Goal: Check status

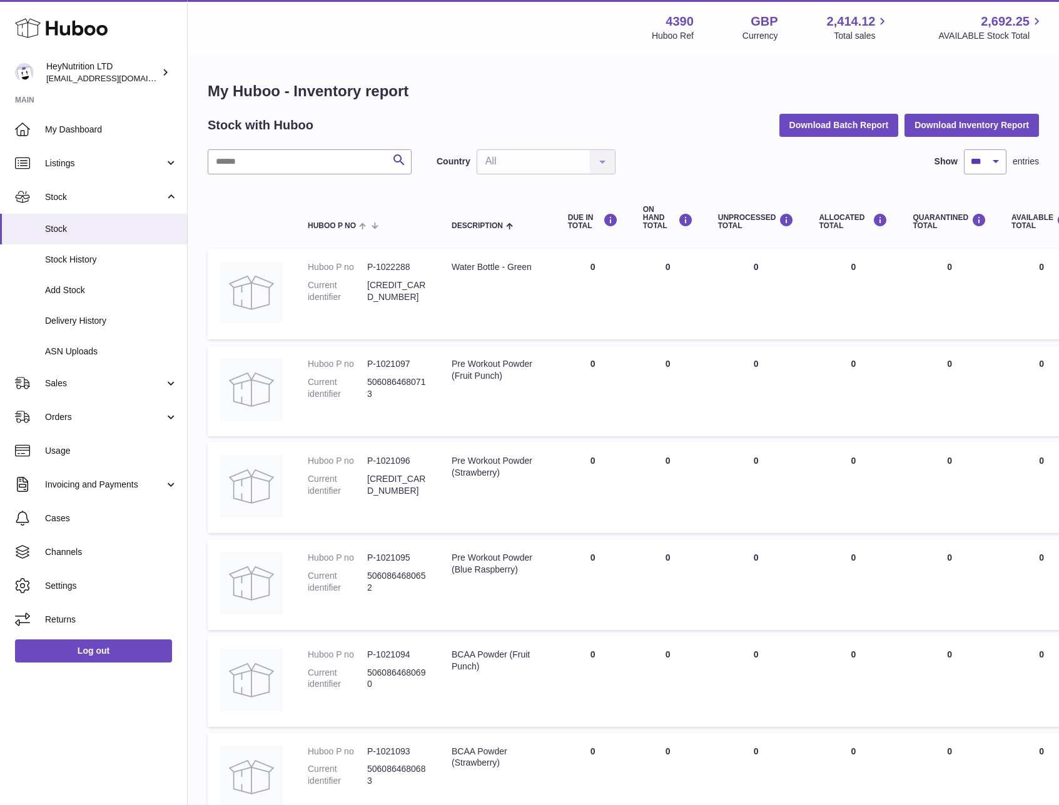
select select "***"
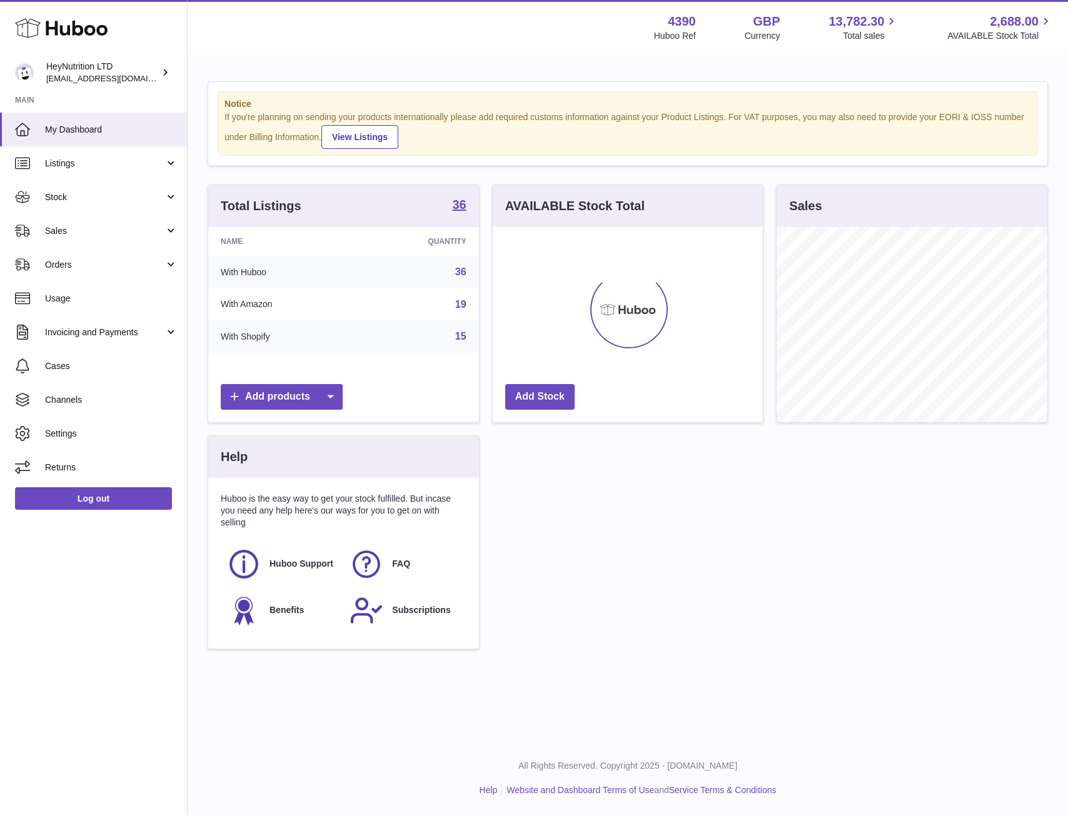
scroll to position [195, 270]
click at [71, 204] on link "Stock" at bounding box center [93, 197] width 187 height 34
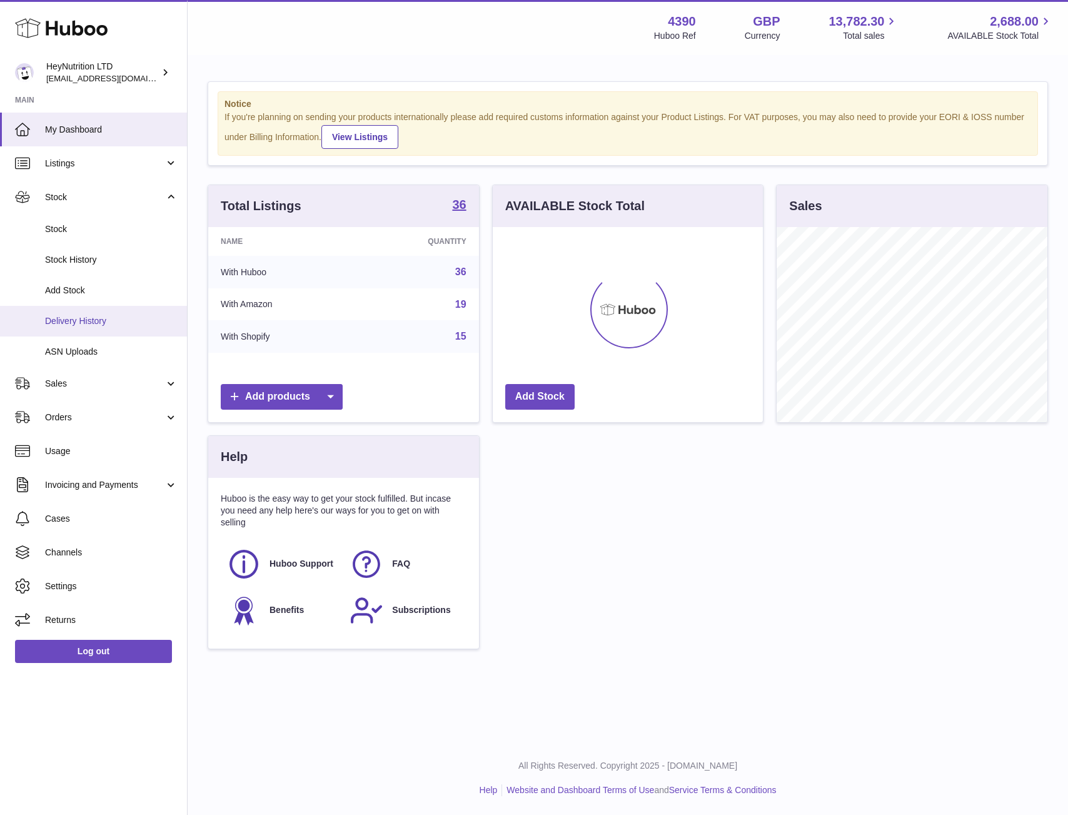
click at [100, 323] on span "Delivery History" at bounding box center [111, 321] width 133 height 12
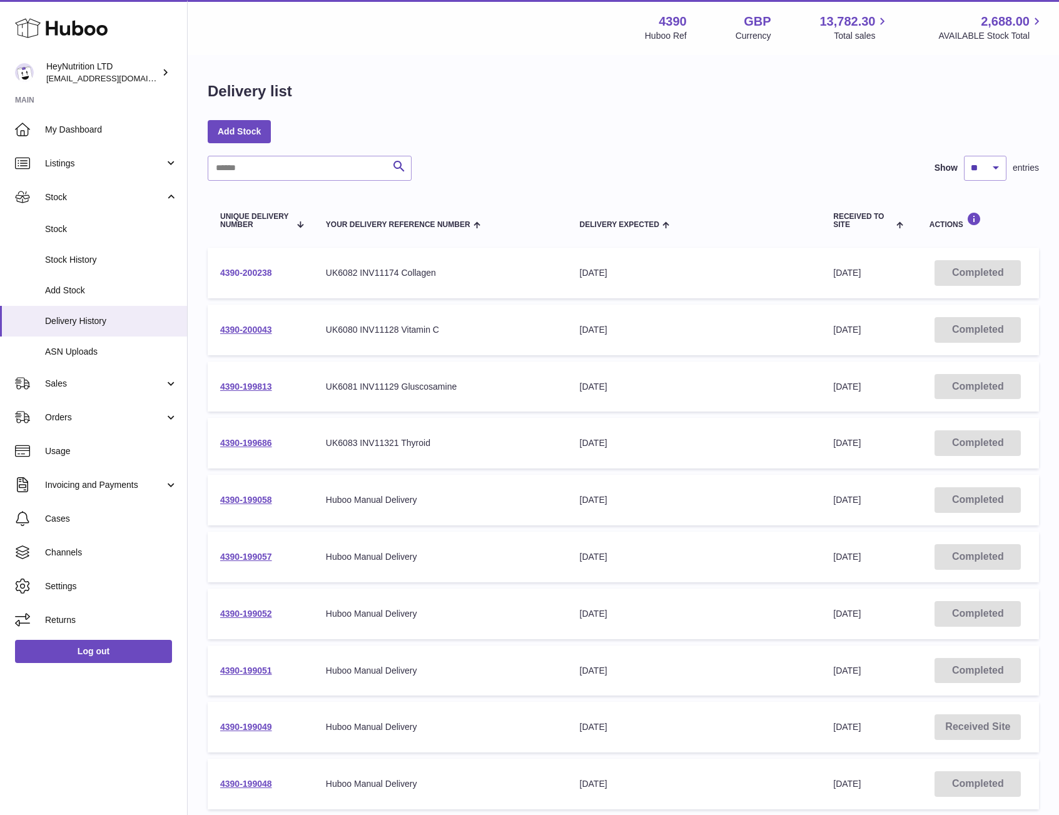
click at [261, 270] on link "4390-200238" at bounding box center [246, 273] width 52 height 10
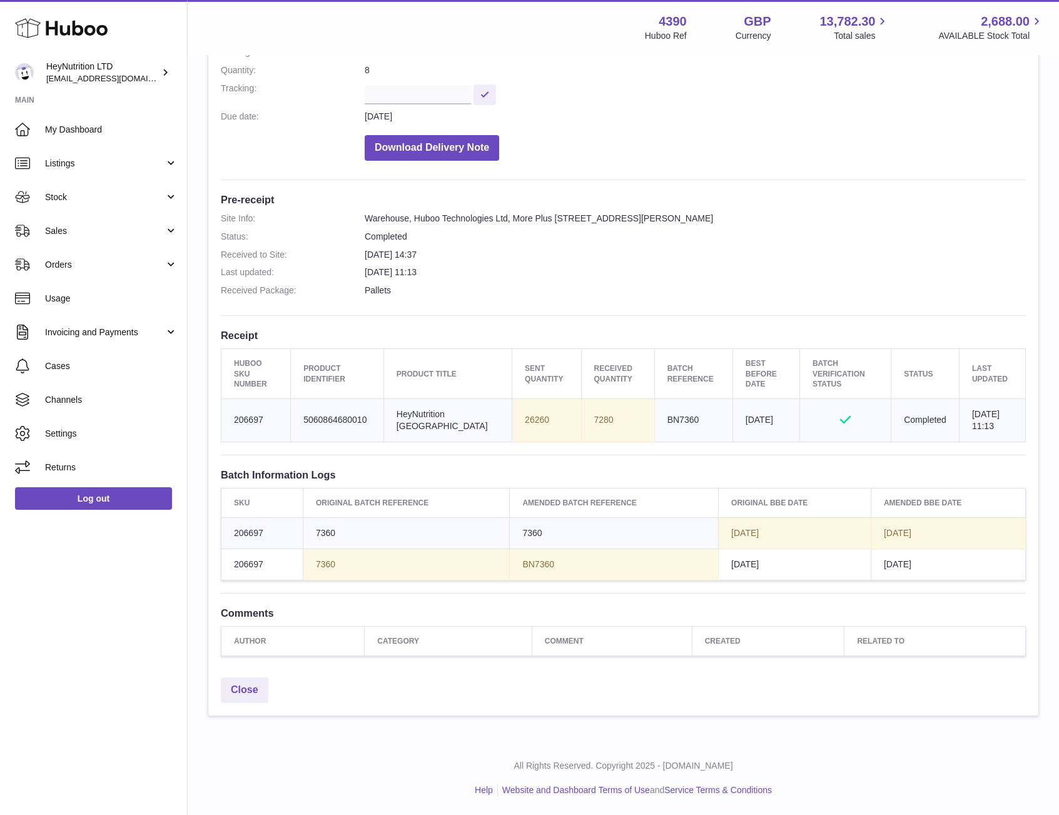
scroll to position [211, 0]
click at [812, 413] on icon "Approved" at bounding box center [845, 419] width 66 height 13
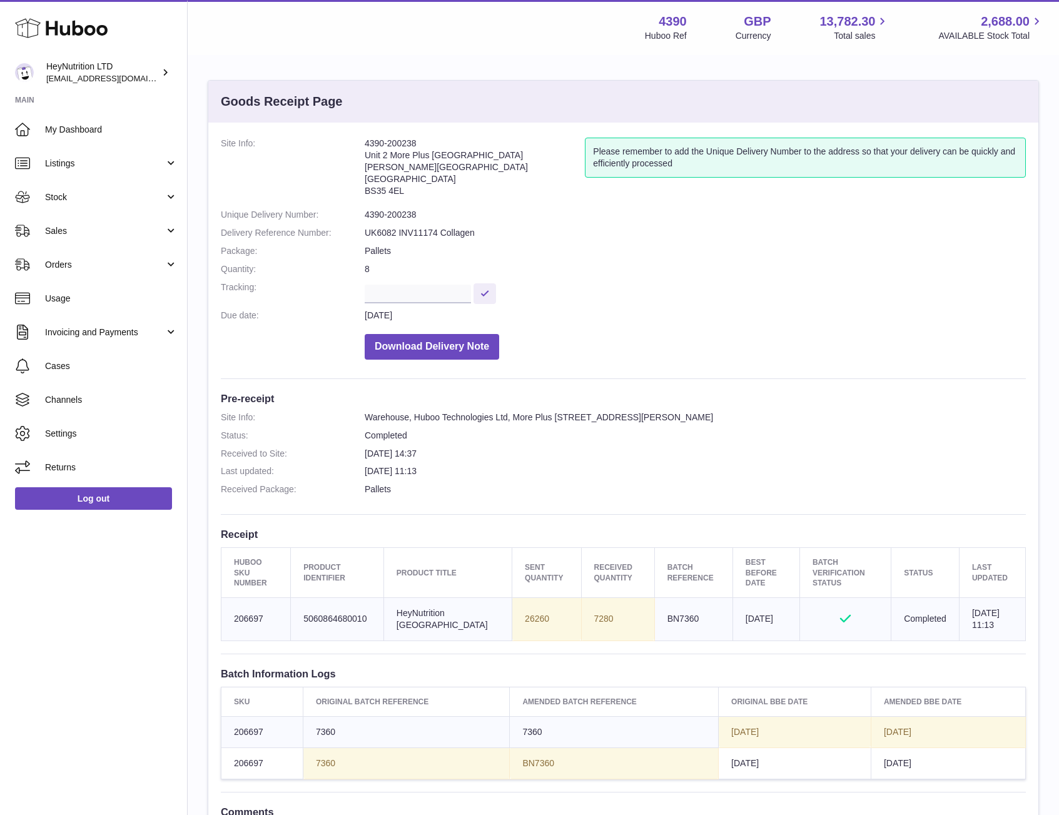
scroll to position [0, 0]
